Goal: Browse casually

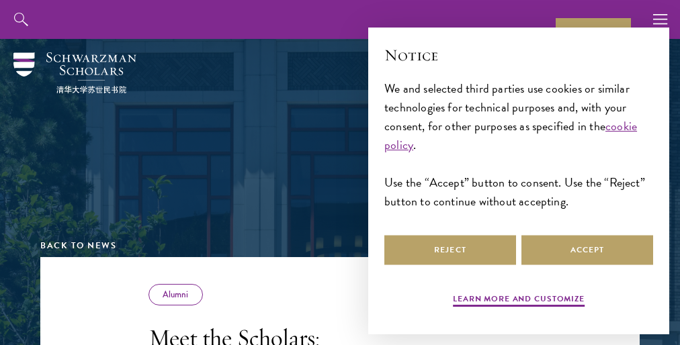
click at [519, 250] on div "Reject Accept" at bounding box center [518, 251] width 269 height 36
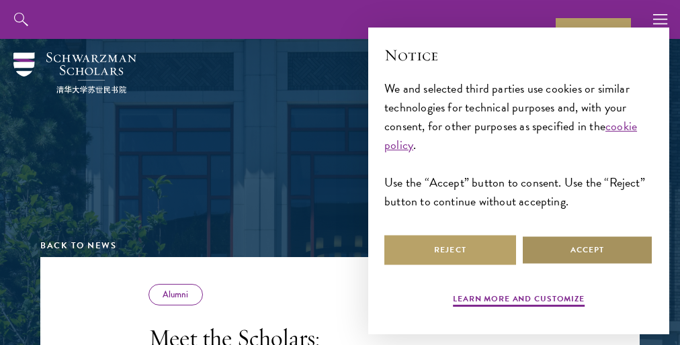
click at [587, 250] on button "Accept" at bounding box center [588, 250] width 132 height 30
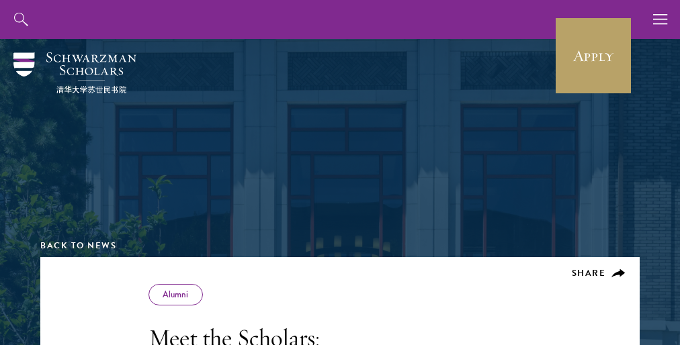
click at [340, 173] on div at bounding box center [340, 124] width 464 height 161
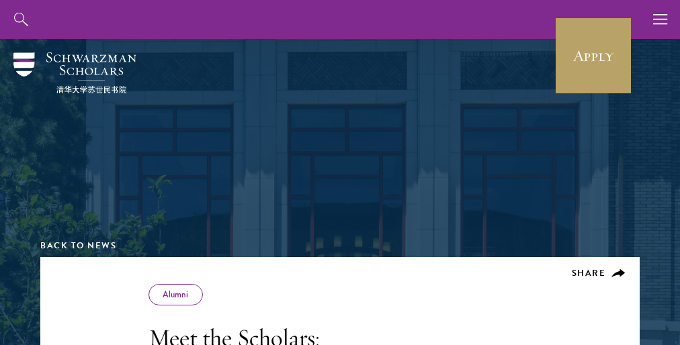
click at [340, 173] on div at bounding box center [340, 124] width 464 height 161
